Goal: Check status: Check status

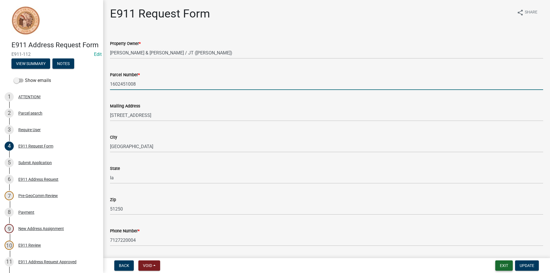
click at [505, 267] on button "Exit" at bounding box center [504, 266] width 17 height 10
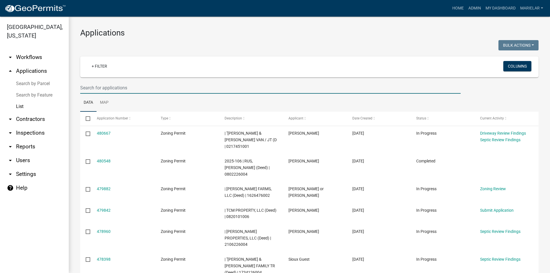
click at [94, 86] on input "text" at bounding box center [270, 88] width 381 height 12
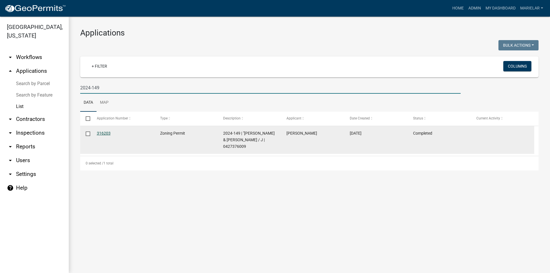
type input "2024-149"
click at [103, 133] on link "316203" at bounding box center [104, 133] width 14 height 5
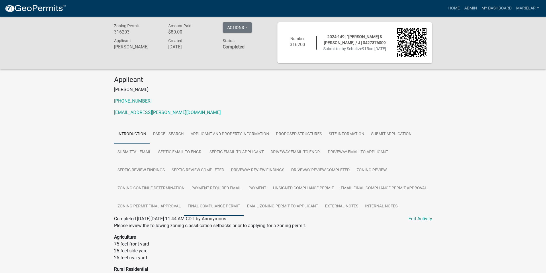
drag, startPoint x: 227, startPoint y: 204, endPoint x: 199, endPoint y: 209, distance: 28.2
click at [199, 209] on link "Final Compliance Permit" at bounding box center [213, 207] width 59 height 18
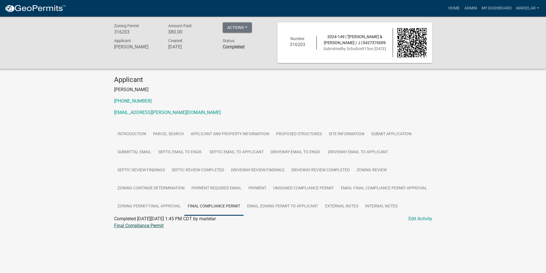
click at [155, 226] on link "Final Compliance Permit" at bounding box center [139, 225] width 50 height 5
